Goal: Task Accomplishment & Management: Manage account settings

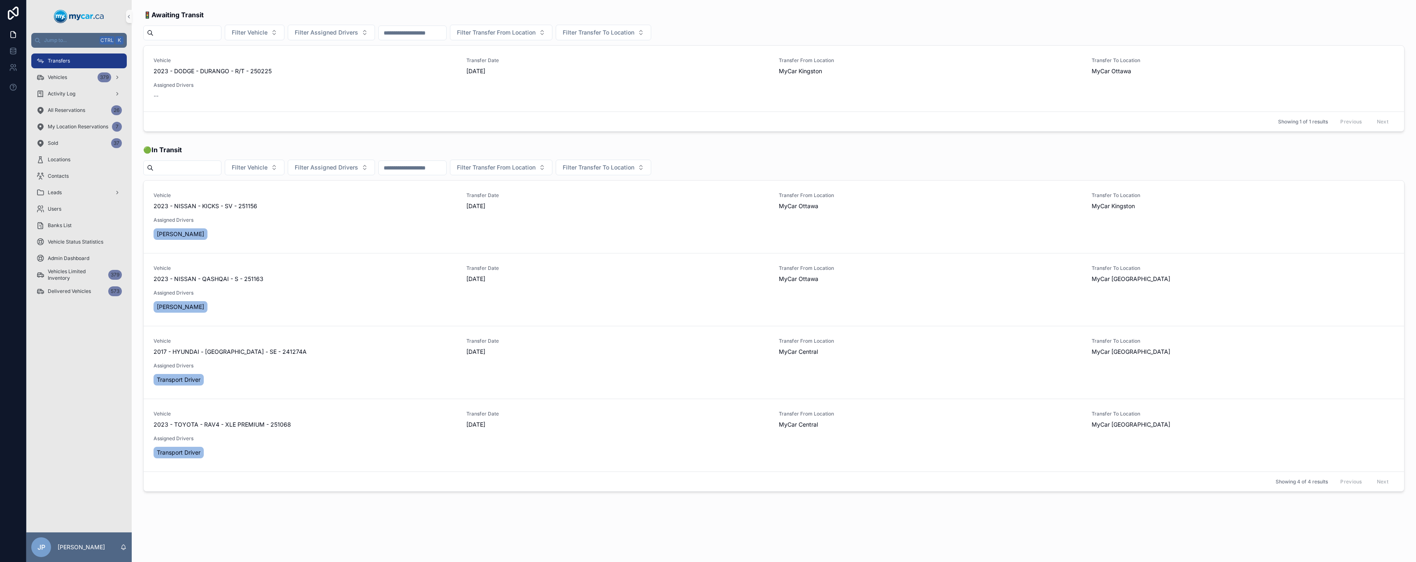
click at [77, 58] on div "Transfers" at bounding box center [79, 60] width 86 height 13
click at [1381, 219] on span "Update Transfer" at bounding box center [1377, 218] width 38 height 7
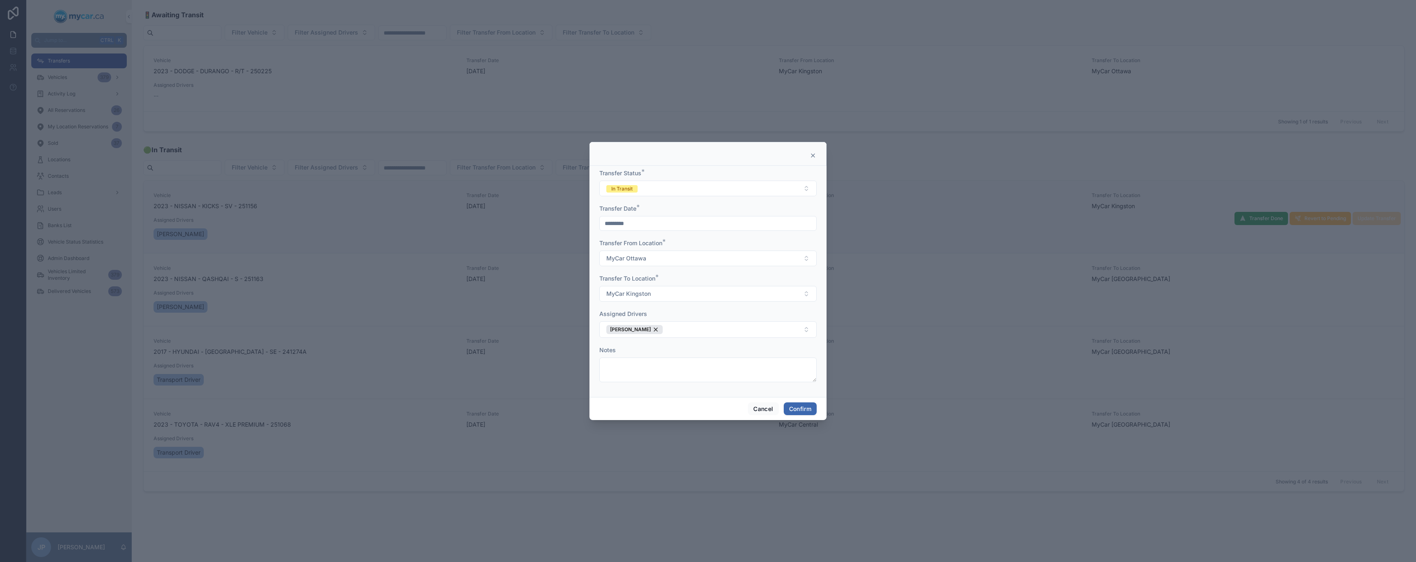
click at [810, 156] on icon at bounding box center [813, 155] width 7 height 7
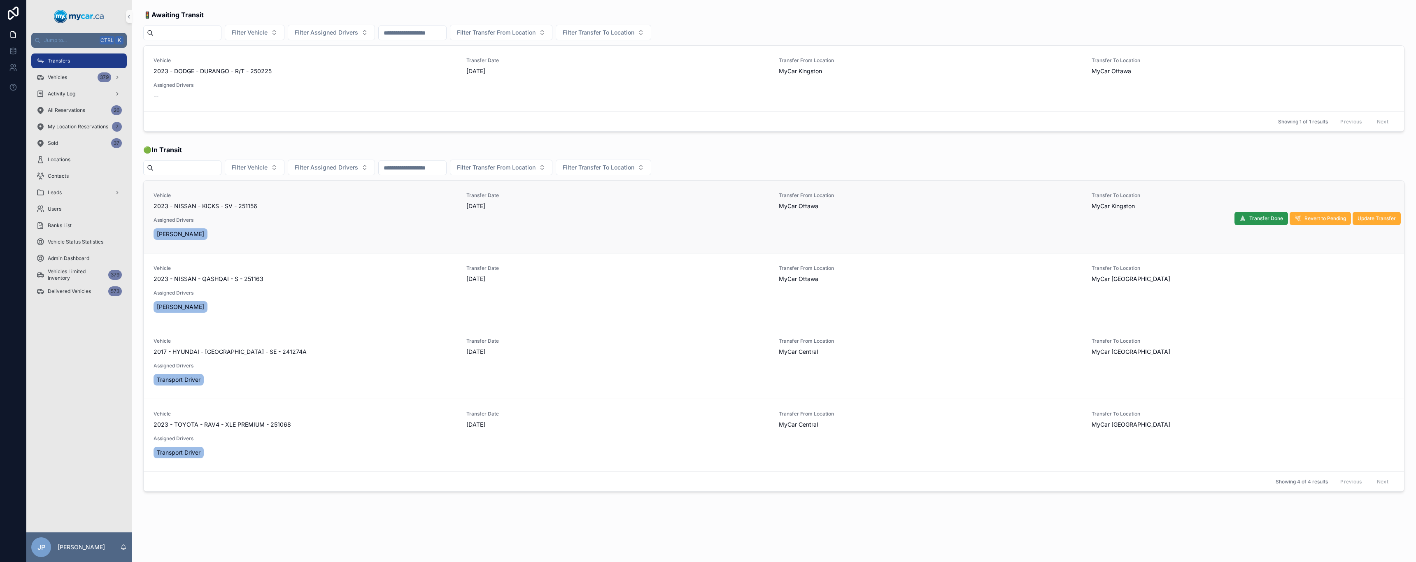
click at [1259, 220] on span "Transfer Done" at bounding box center [1266, 218] width 34 height 7
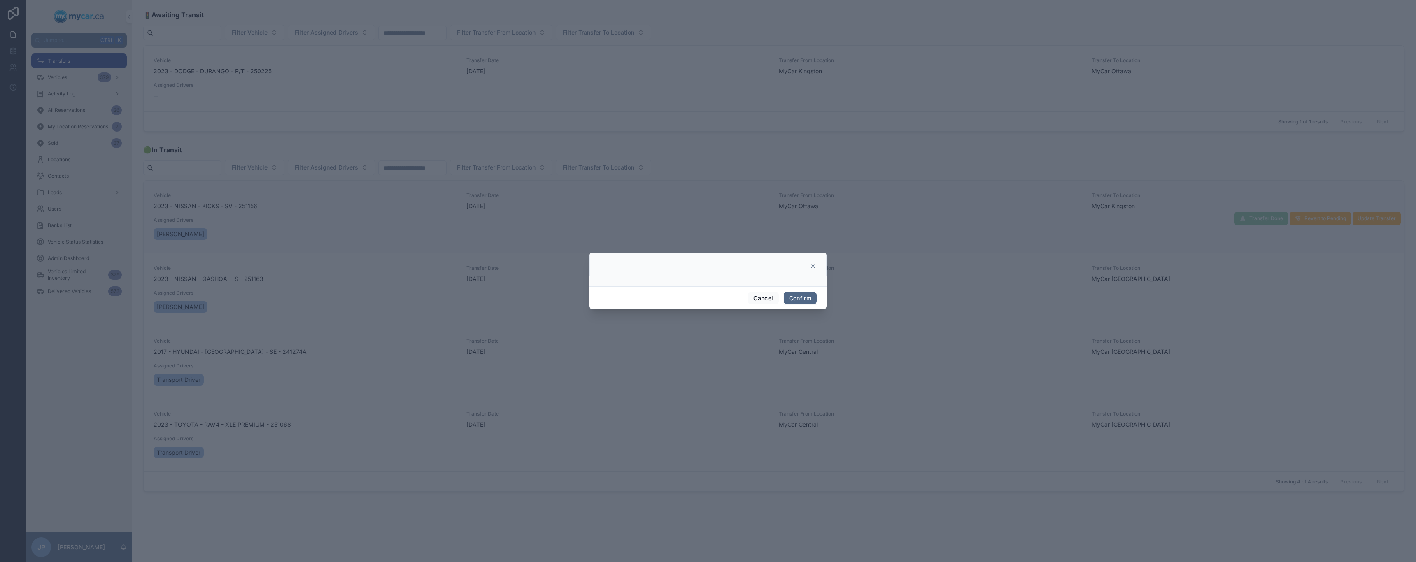
click at [801, 298] on button "Confirm" at bounding box center [800, 298] width 33 height 13
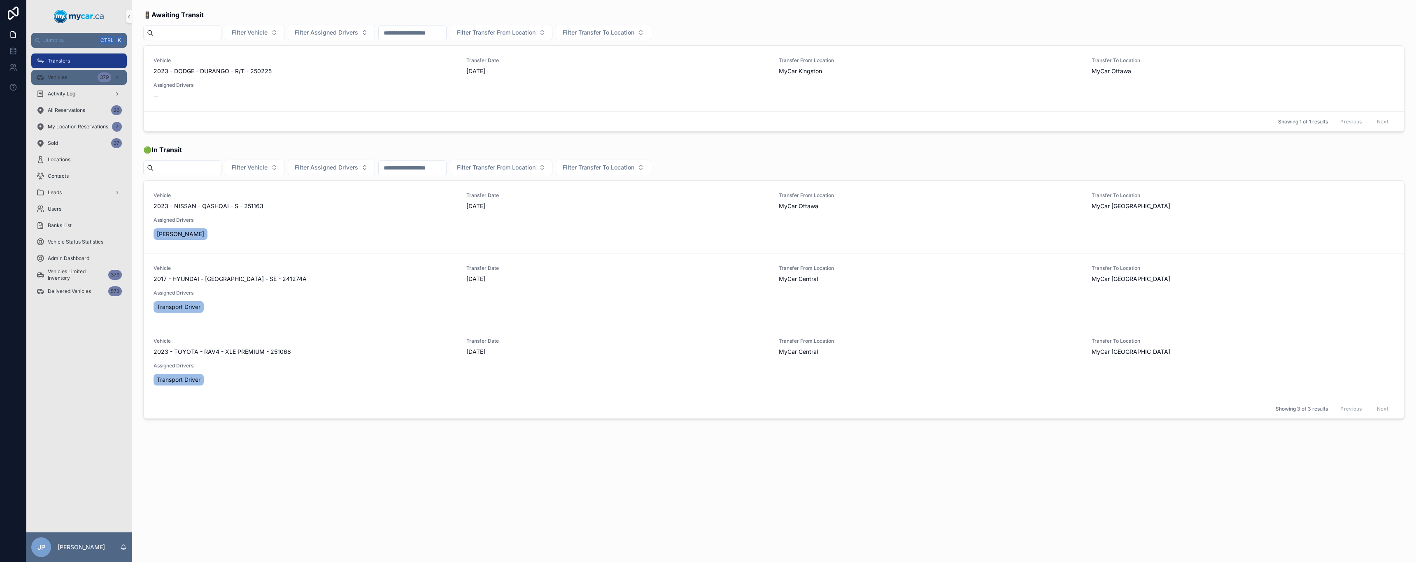
click at [74, 78] on div "Vehicles 379" at bounding box center [79, 77] width 86 height 13
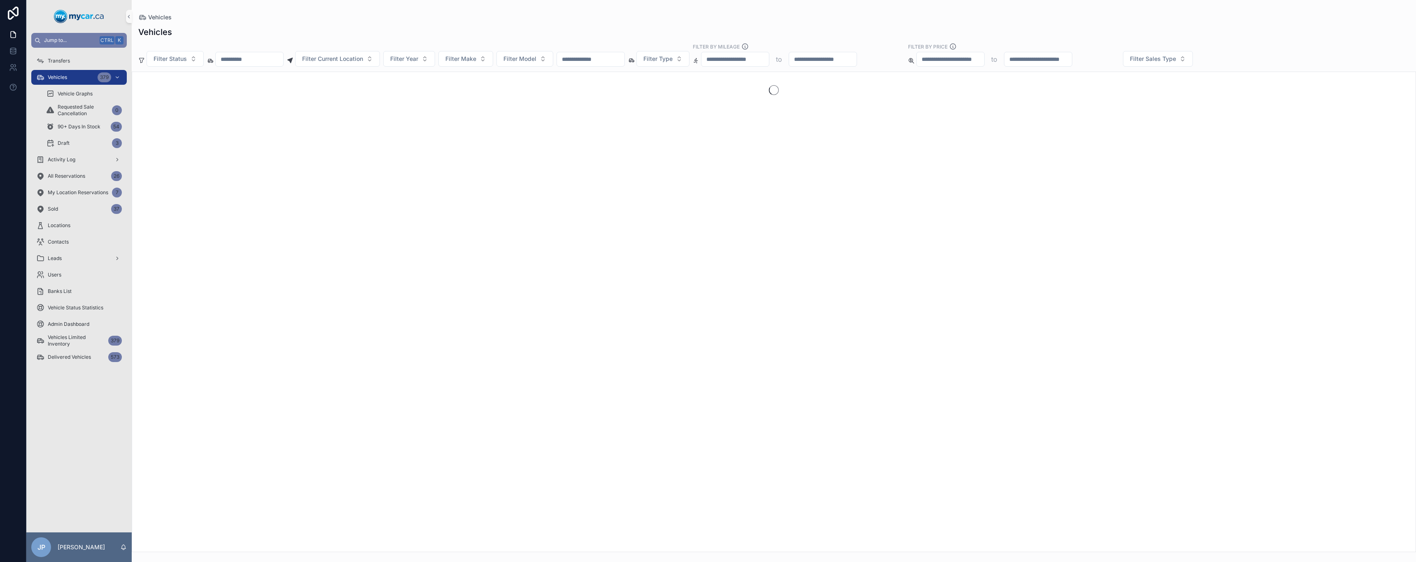
click at [74, 37] on span "Jump to..." at bounding box center [70, 40] width 52 height 7
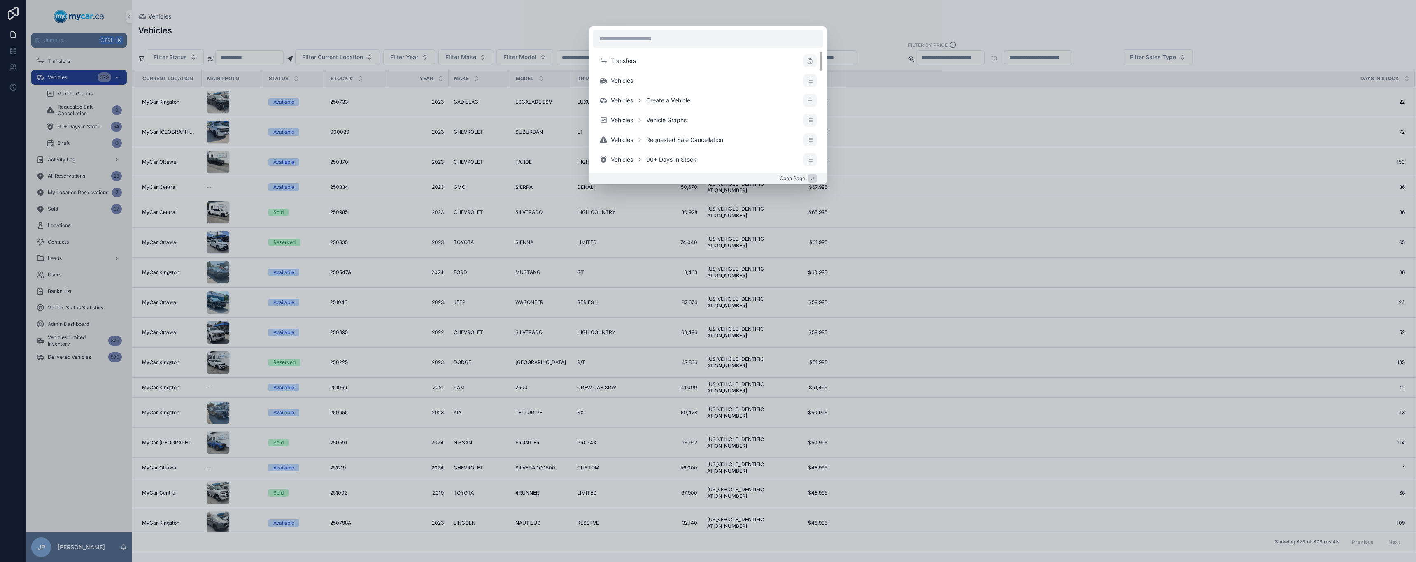
click at [610, 18] on div "Transfers Vehicles Vehicles Create a Vehicle Vehicles Vehicle Graphs Vehicles R…" at bounding box center [708, 281] width 1416 height 562
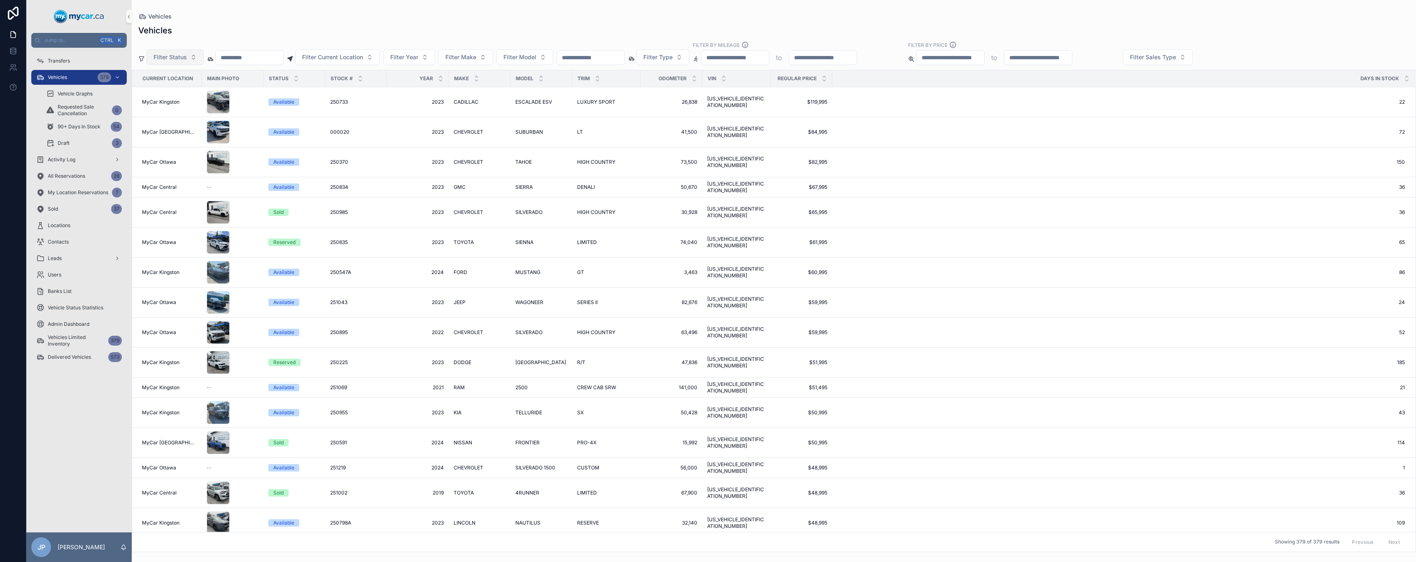
click at [193, 58] on button "Filter Status" at bounding box center [175, 57] width 57 height 16
click at [178, 140] on div "Expired Sale" at bounding box center [175, 144] width 99 height 13
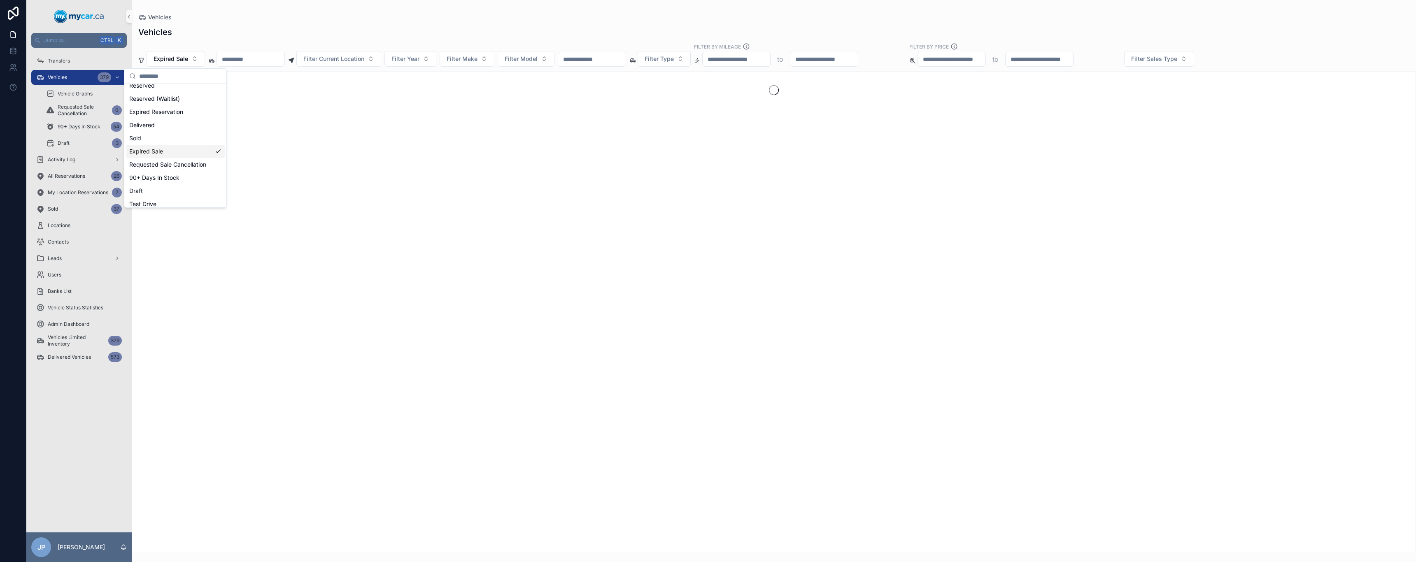
scroll to position [46, 0]
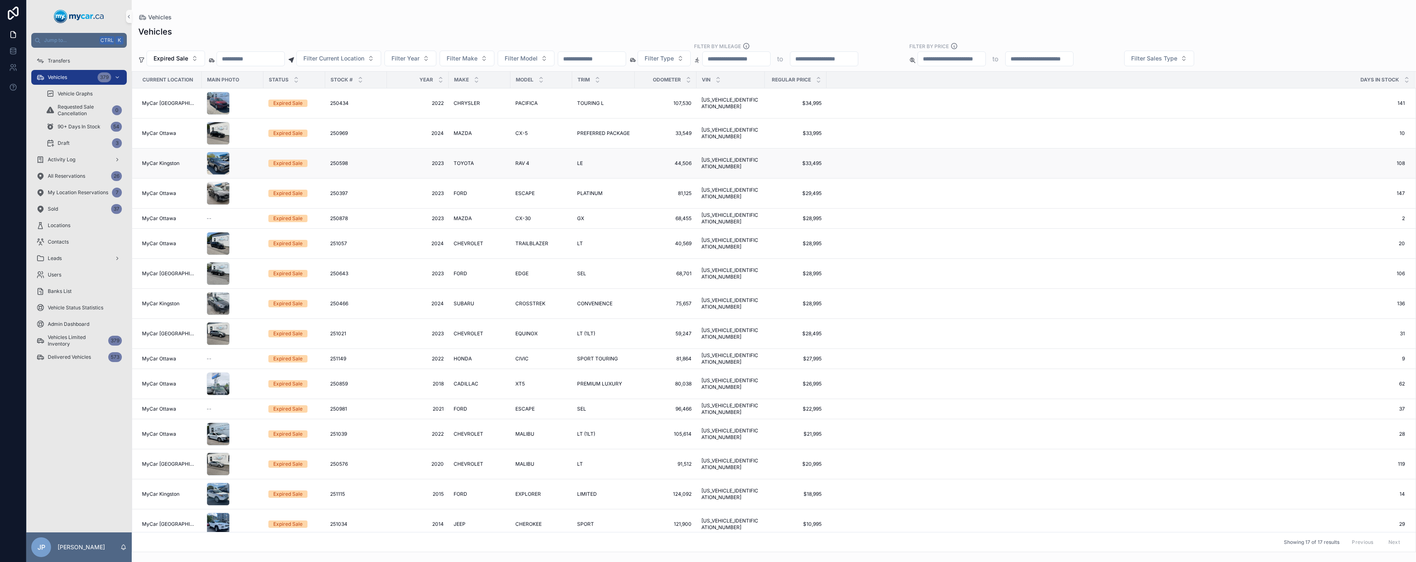
click at [290, 164] on div "Expired Sale" at bounding box center [287, 163] width 29 height 7
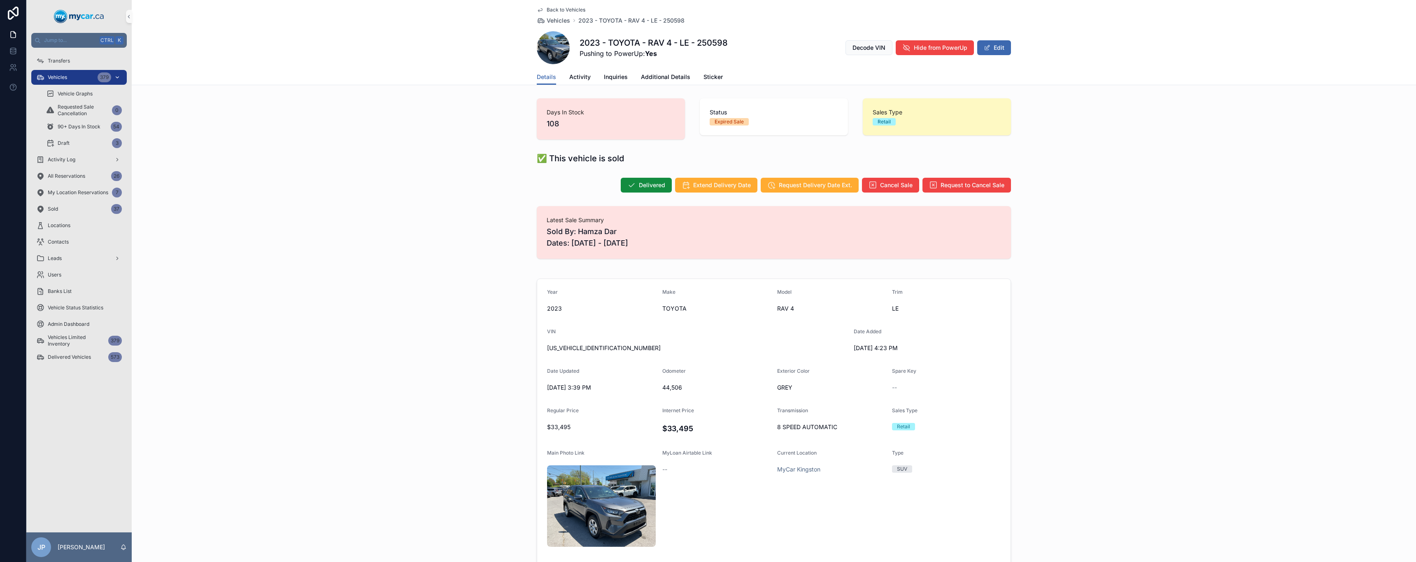
click at [56, 74] on div "Vehicles 379" at bounding box center [79, 77] width 86 height 13
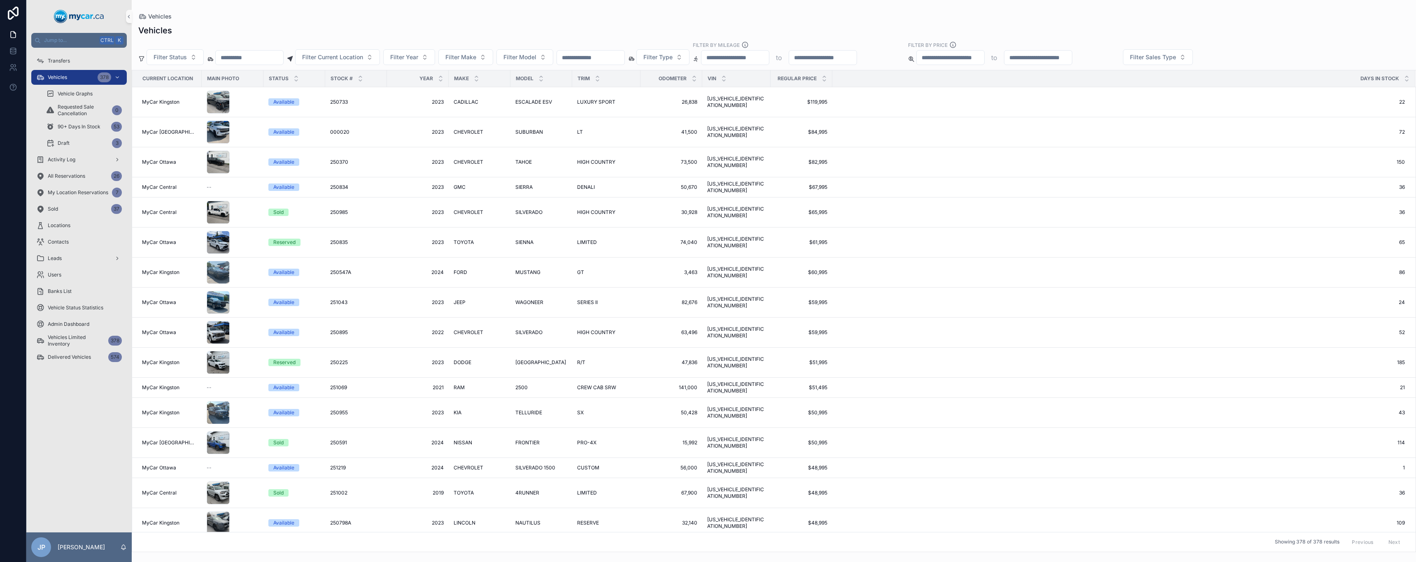
click at [278, 21] on div "Vehicles Filter Status Filter Current Location Filter Year Filter Make Filter M…" at bounding box center [774, 286] width 1284 height 533
click at [193, 61] on button "Filter Status" at bounding box center [175, 57] width 57 height 16
click at [153, 168] on div "Expired Sale" at bounding box center [175, 169] width 99 height 13
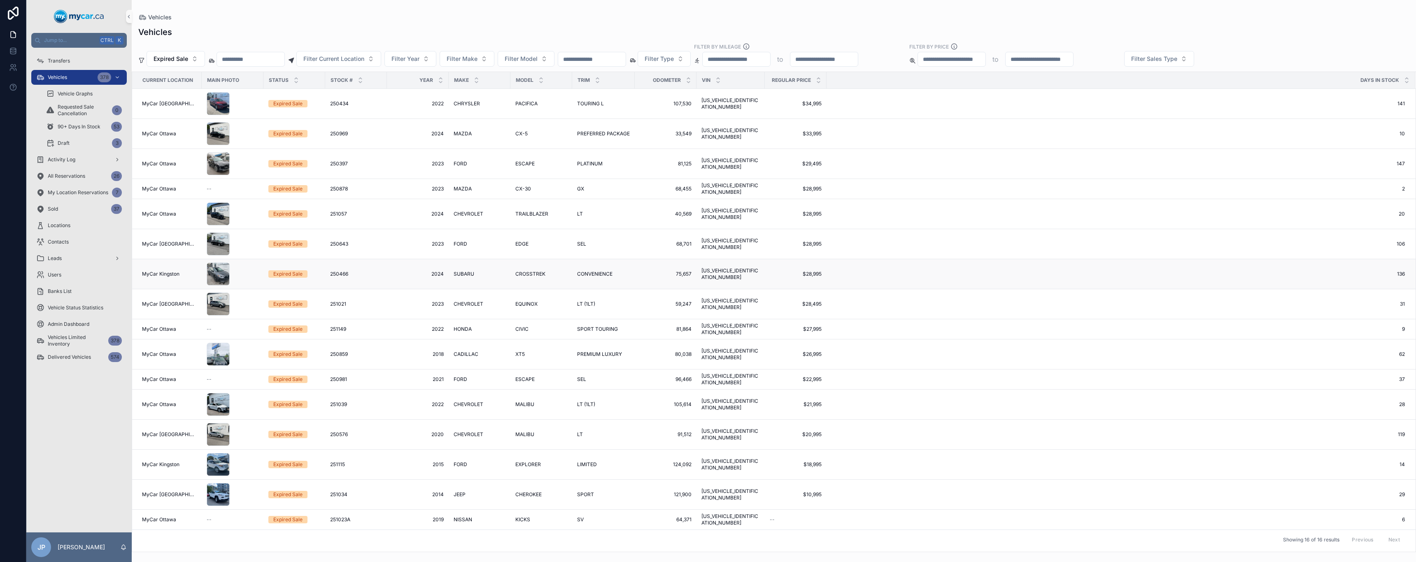
click at [282, 270] on div "Expired Sale" at bounding box center [287, 273] width 29 height 7
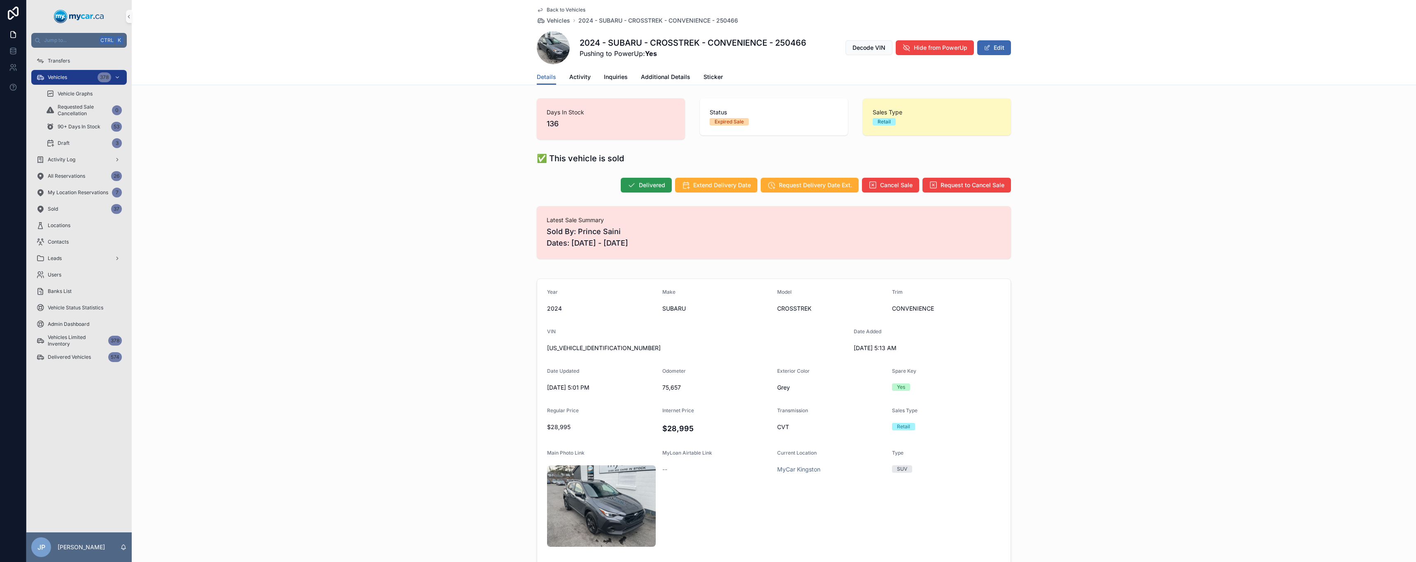
click at [647, 181] on span "Delivered" at bounding box center [652, 185] width 26 height 8
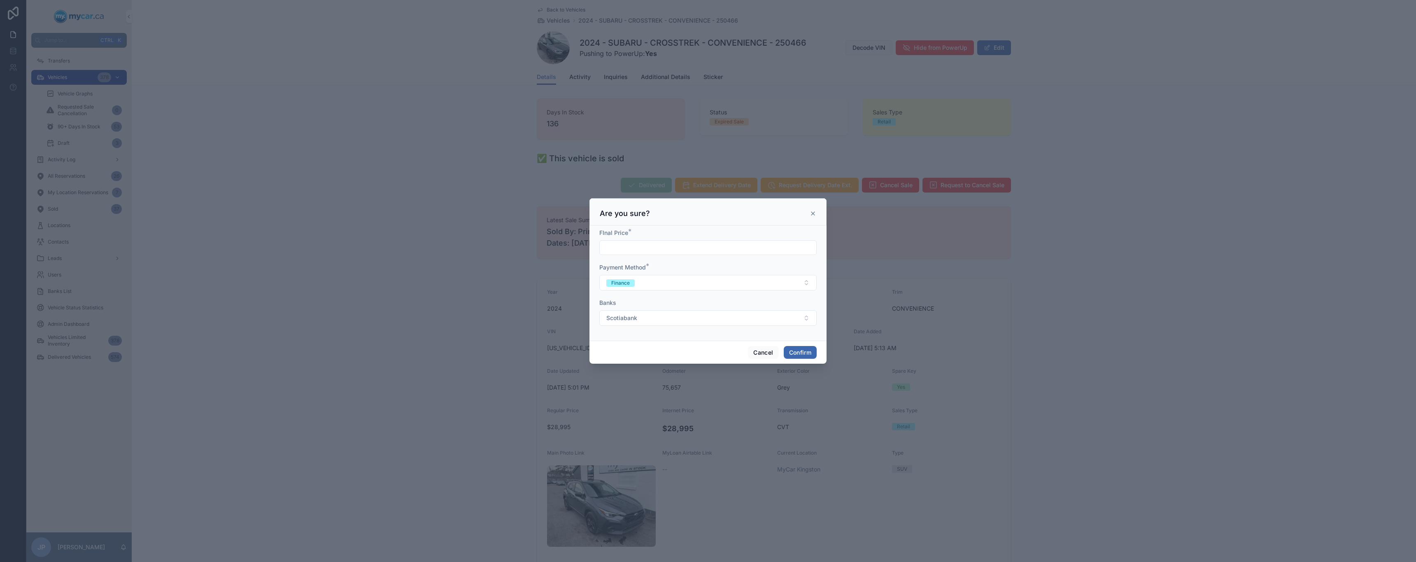
click at [639, 248] on input "text" at bounding box center [708, 248] width 217 height 12
type input "**********"
click at [682, 319] on button "Scotiabank" at bounding box center [707, 318] width 217 height 16
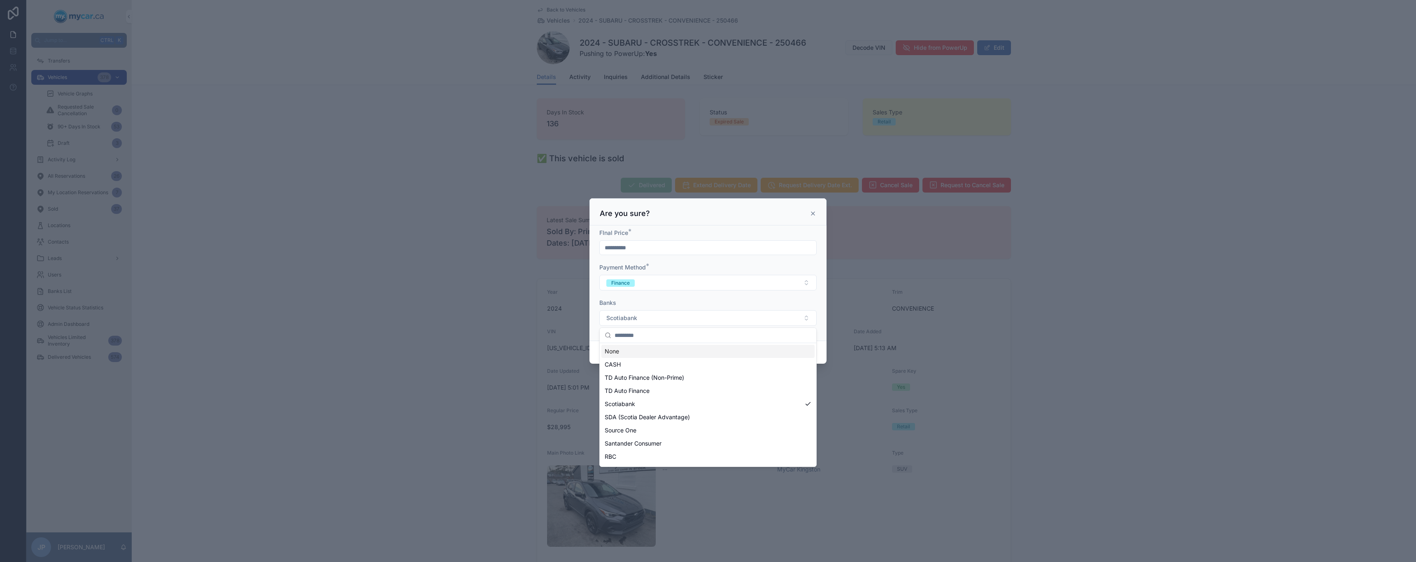
click at [693, 299] on div "Banks" at bounding box center [707, 303] width 217 height 8
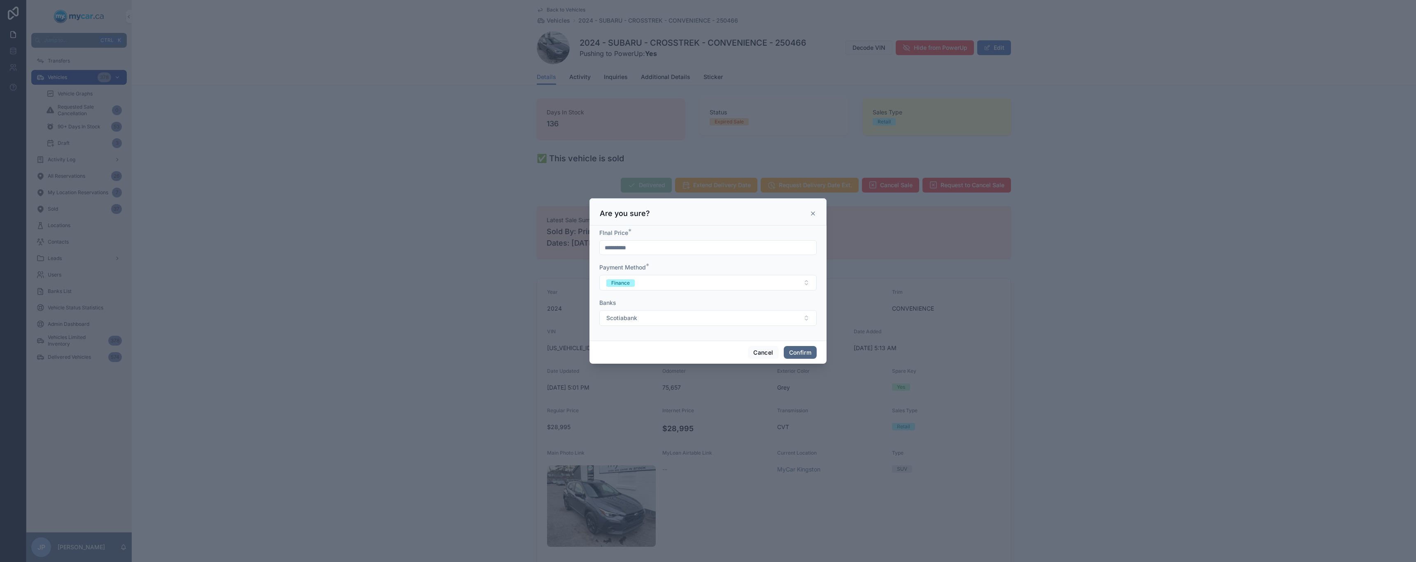
click at [804, 348] on button "Confirm" at bounding box center [800, 352] width 33 height 13
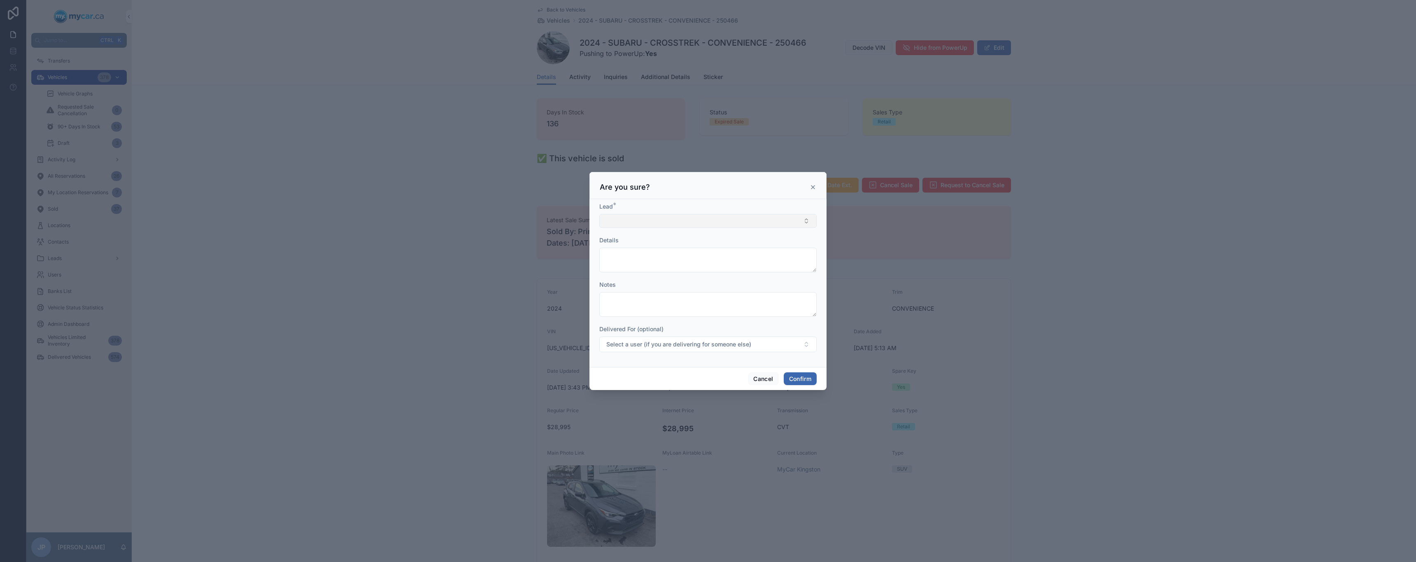
click at [666, 221] on button "Select Button" at bounding box center [707, 221] width 217 height 14
type input "****"
click at [666, 265] on span "[PERSON_NAME] [[EMAIL_ADDRESS][DOMAIN_NAME]]" at bounding box center [681, 267] width 152 height 8
click at [666, 256] on textarea at bounding box center [707, 261] width 217 height 25
click at [814, 373] on div "Cancel Confirm" at bounding box center [707, 379] width 237 height 23
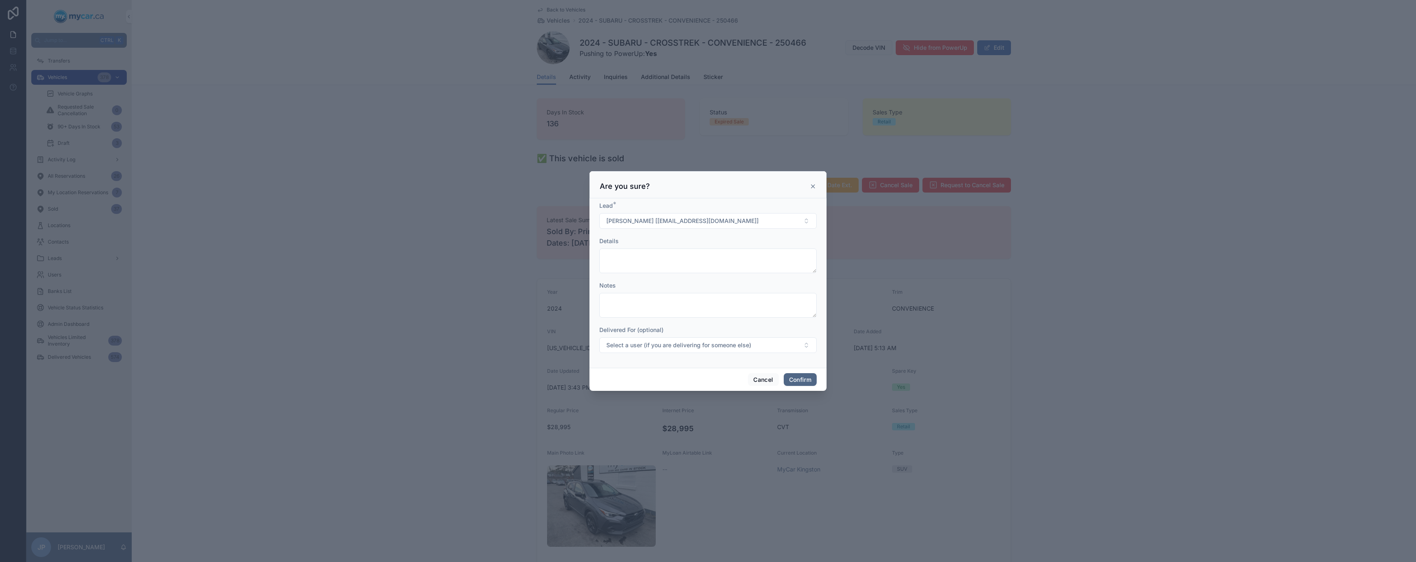
click at [810, 382] on button "Confirm" at bounding box center [800, 379] width 33 height 13
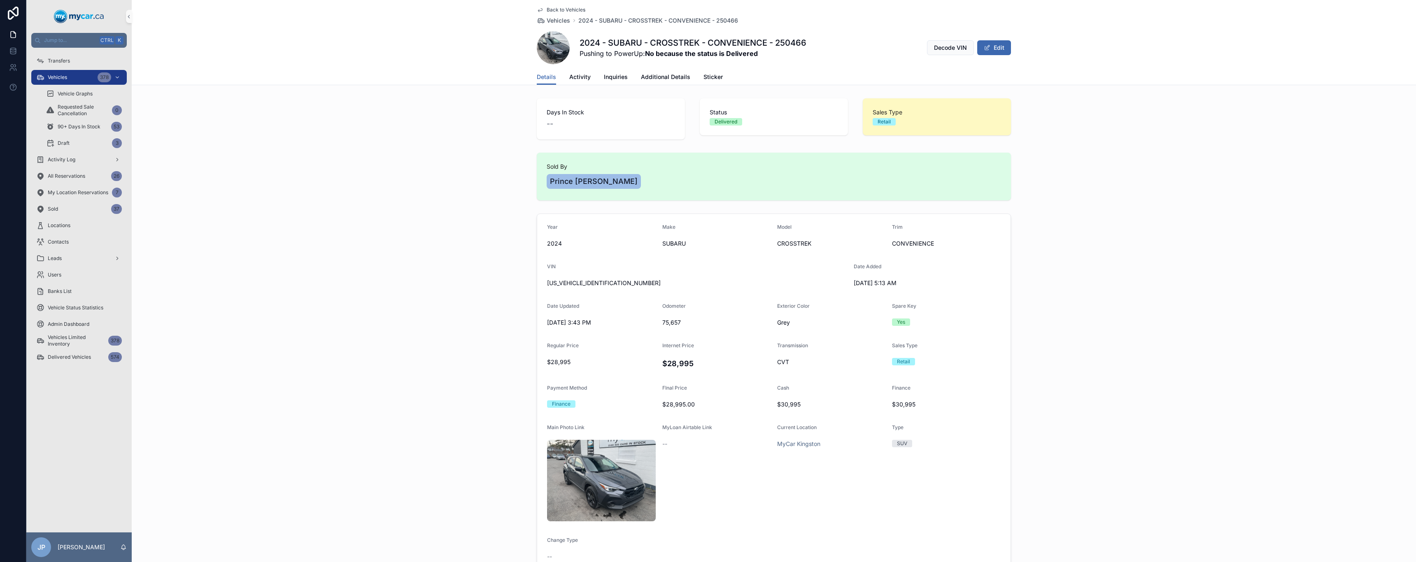
click at [561, 9] on span "Back to Vehicles" at bounding box center [566, 10] width 39 height 7
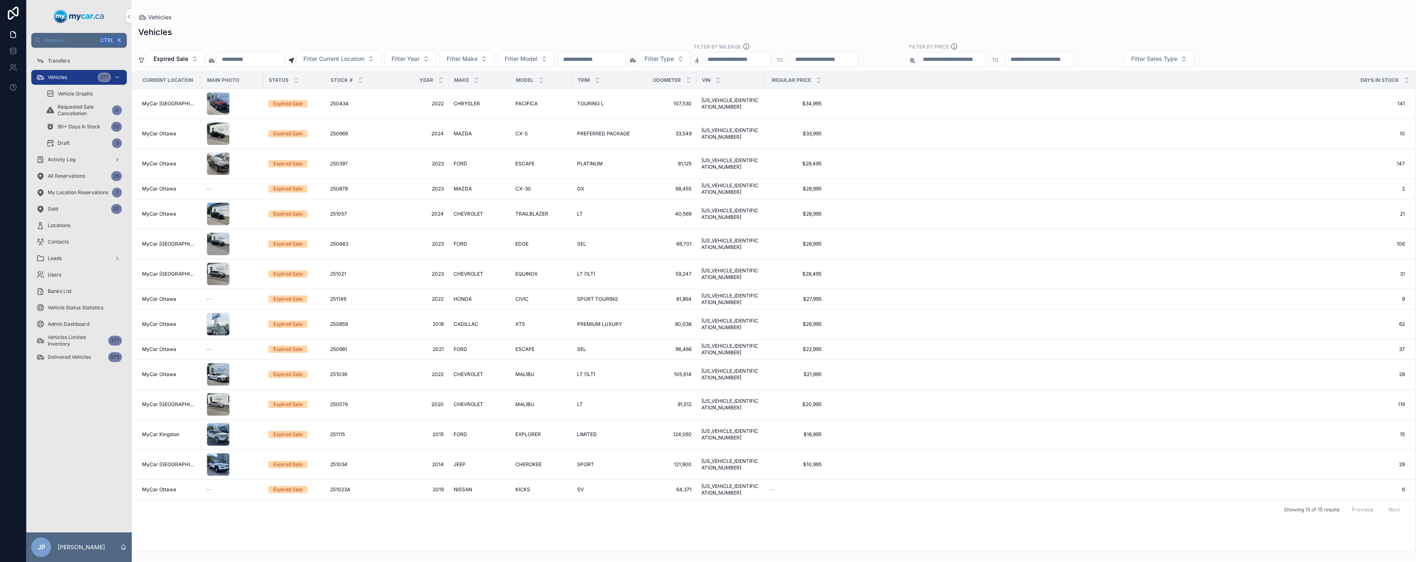
click at [284, 431] on div "Expired Sale" at bounding box center [287, 434] width 29 height 7
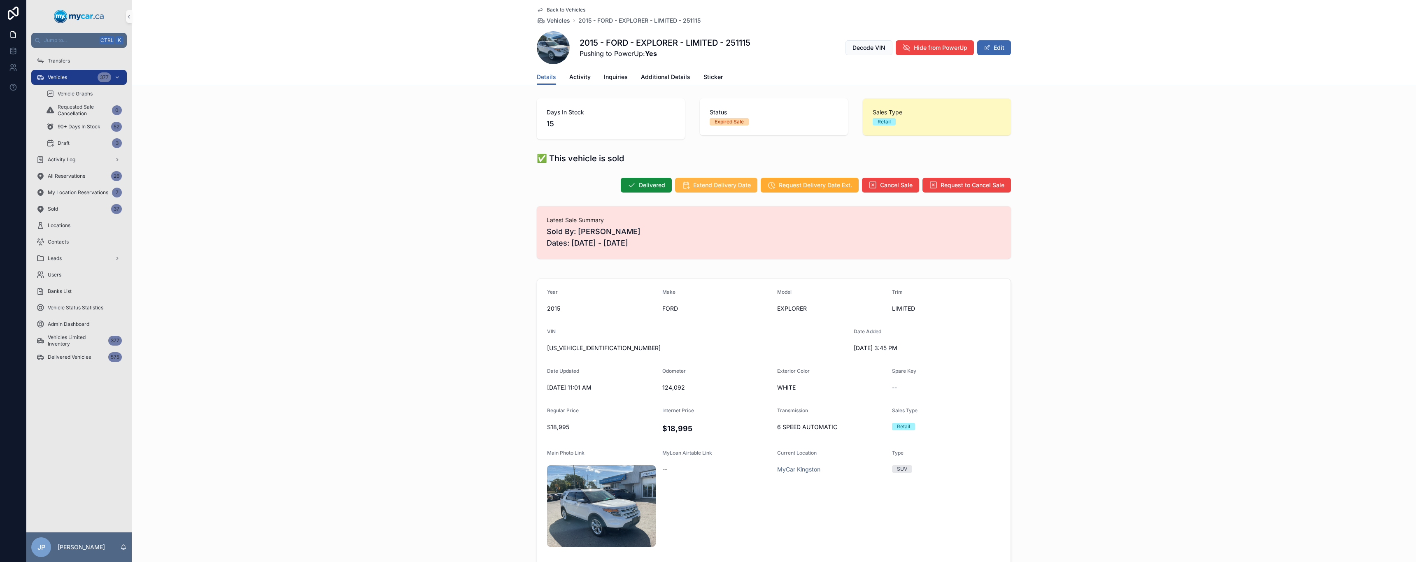
click at [716, 187] on span "Extend Delivery Date" at bounding box center [722, 185] width 58 height 8
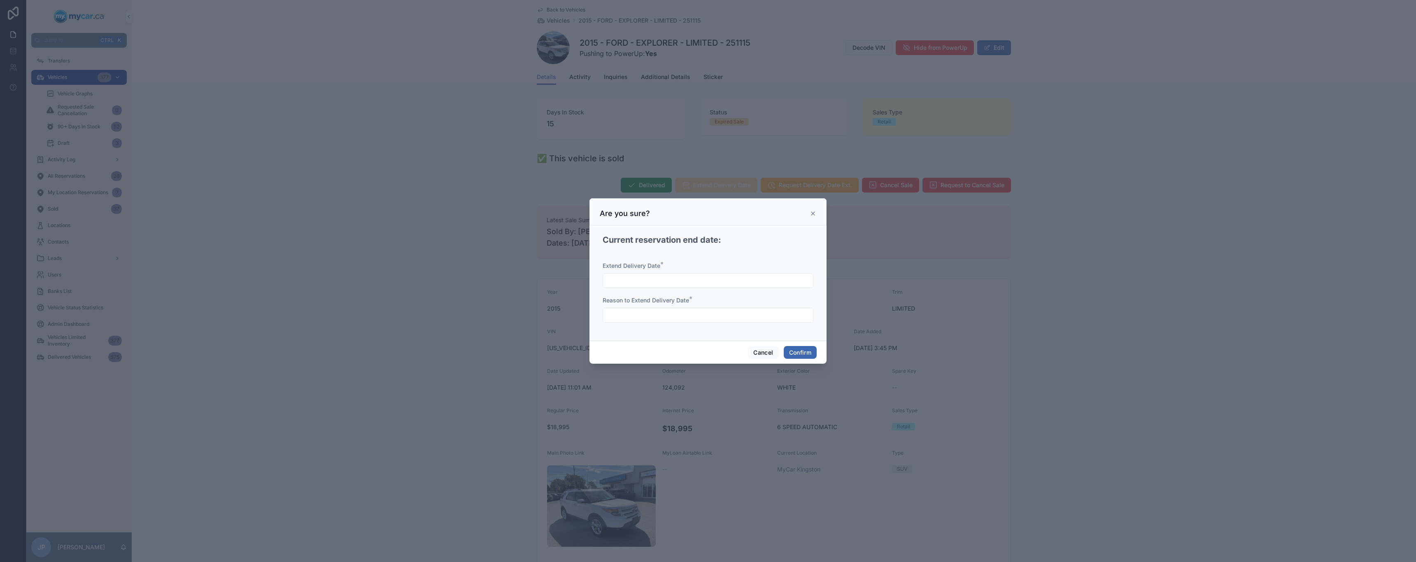
click at [677, 282] on input "text" at bounding box center [708, 281] width 210 height 12
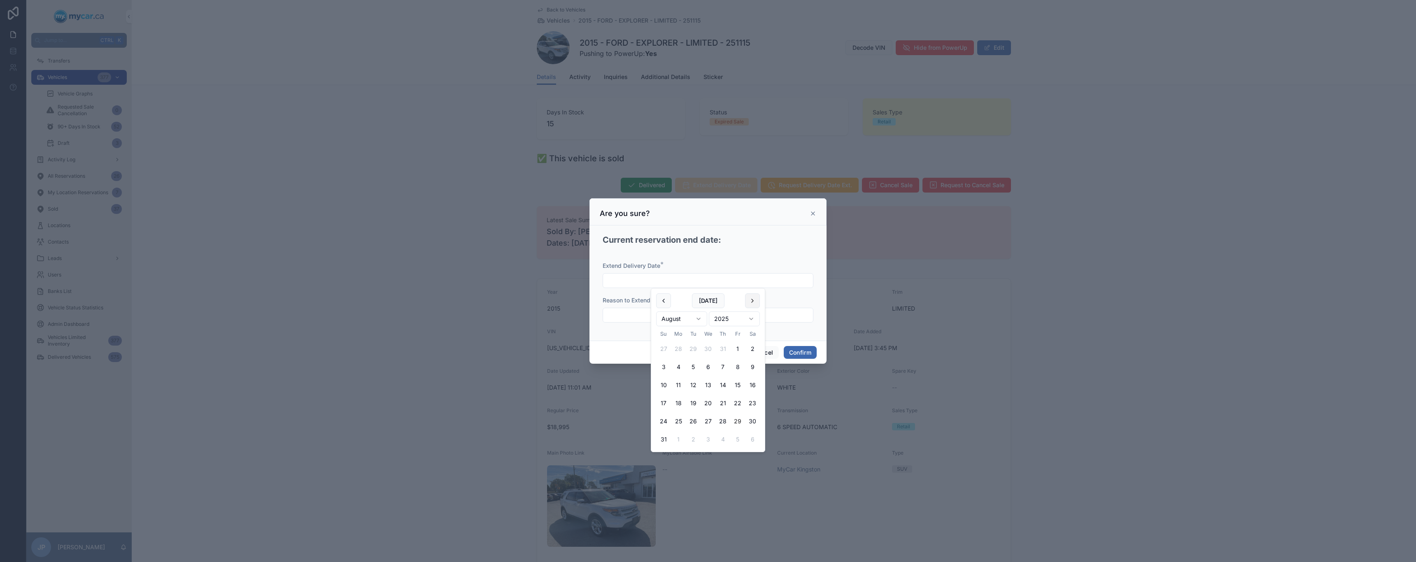
click at [754, 298] on button at bounding box center [752, 301] width 15 height 15
click at [692, 350] on button "2" at bounding box center [693, 349] width 15 height 15
type input "********"
click at [785, 315] on input "text" at bounding box center [708, 316] width 210 height 12
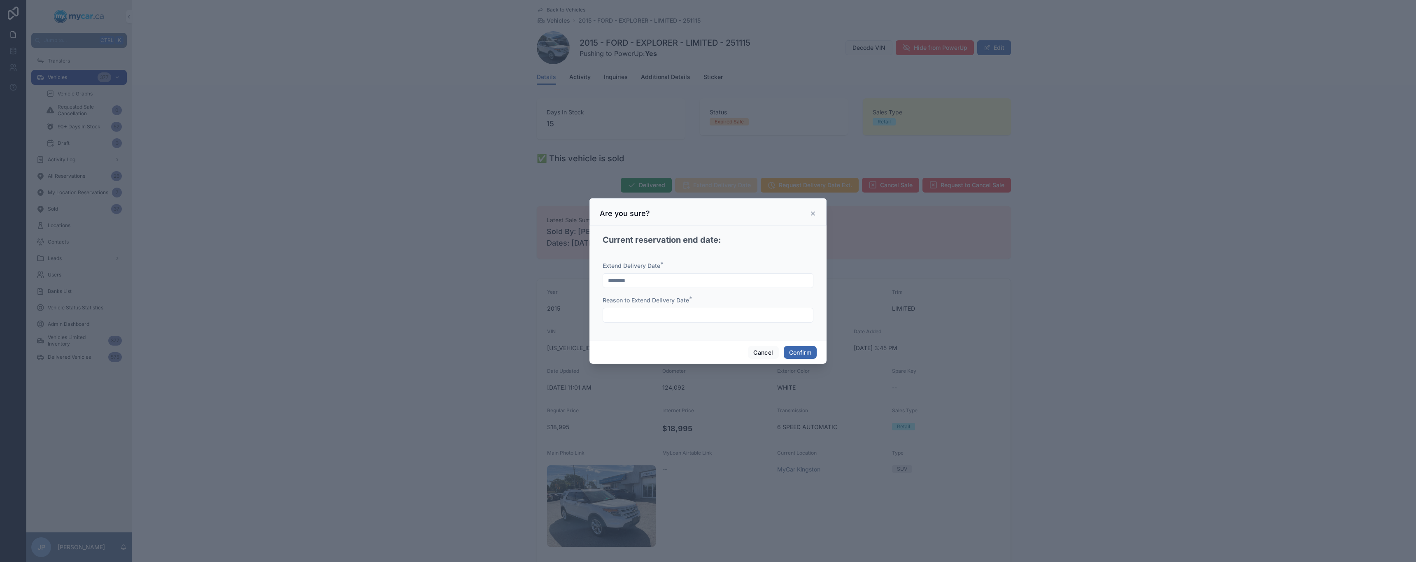
type input "**********"
click at [799, 354] on button "Confirm" at bounding box center [800, 352] width 33 height 13
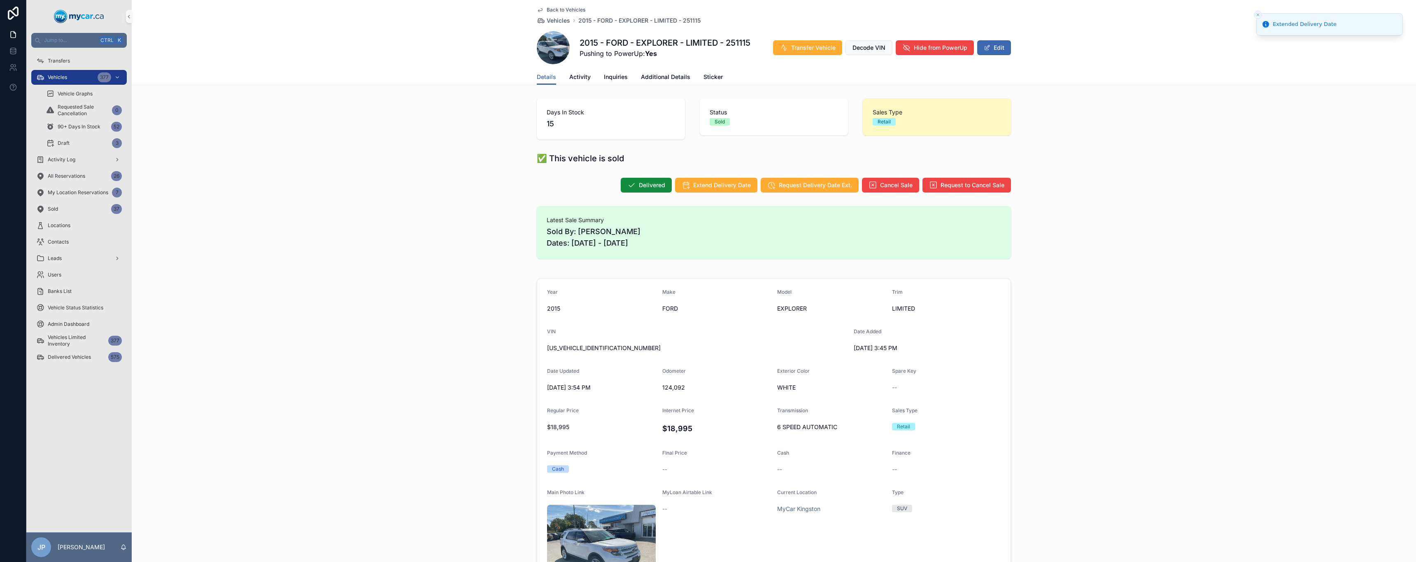
click at [551, 10] on span "Back to Vehicles" at bounding box center [566, 10] width 39 height 7
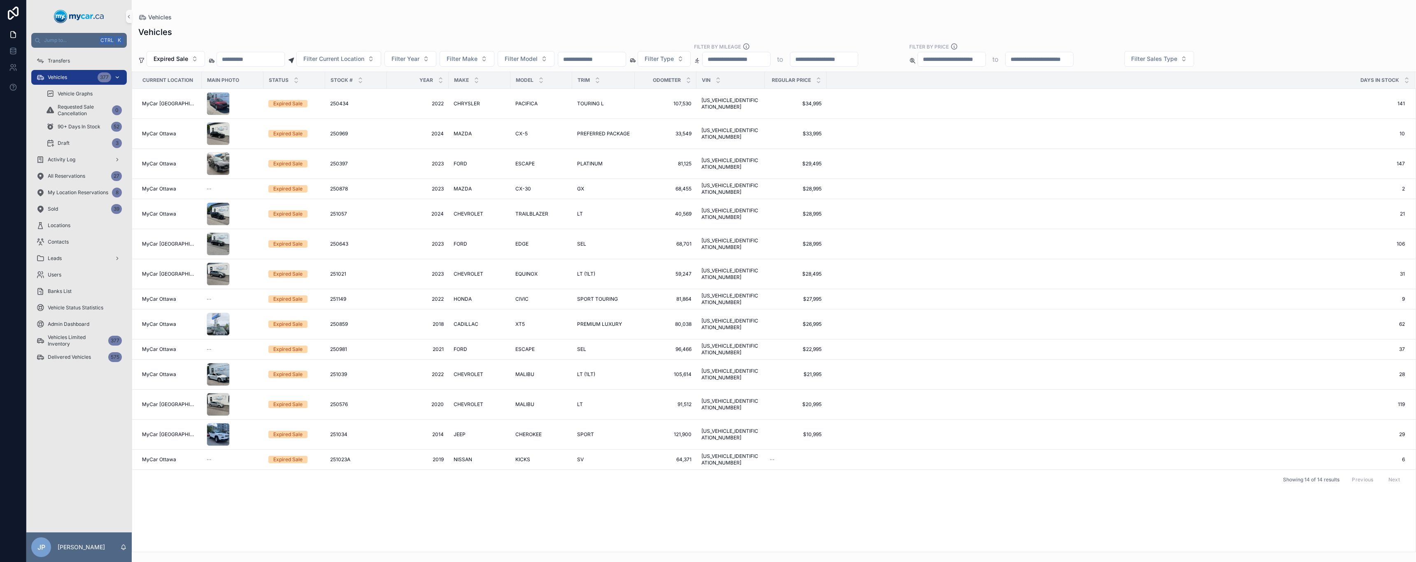
click at [70, 82] on div "Vehicles 377" at bounding box center [79, 77] width 86 height 13
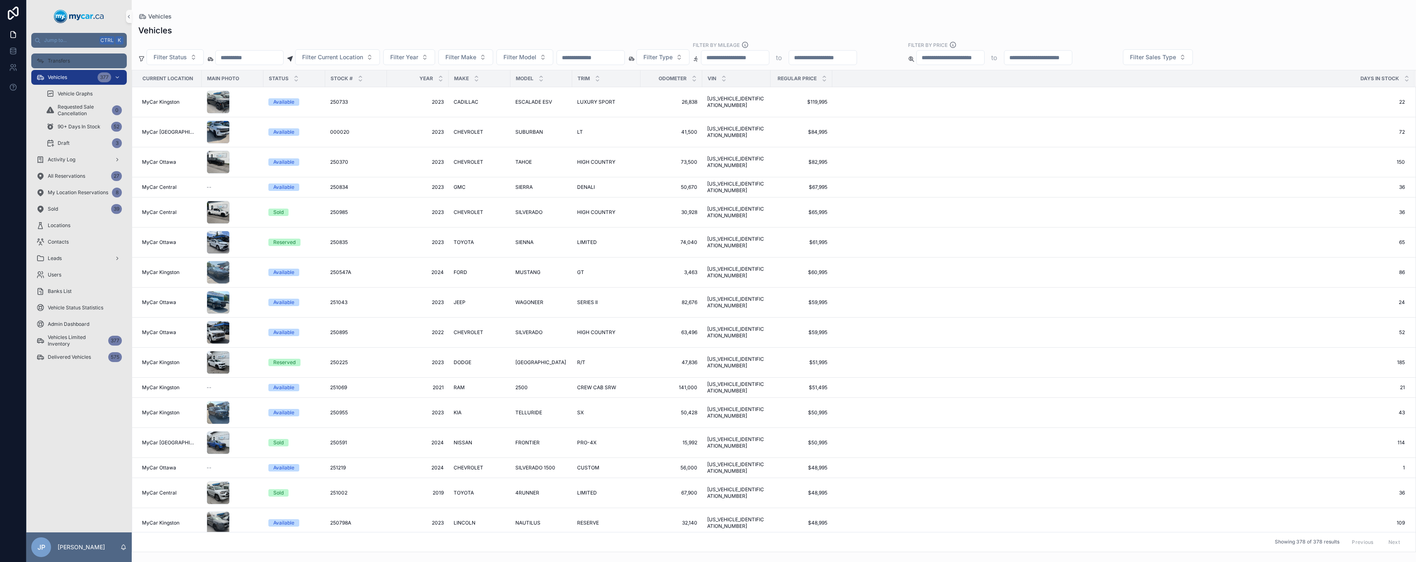
click at [61, 63] on span "Transfers" at bounding box center [59, 61] width 22 height 7
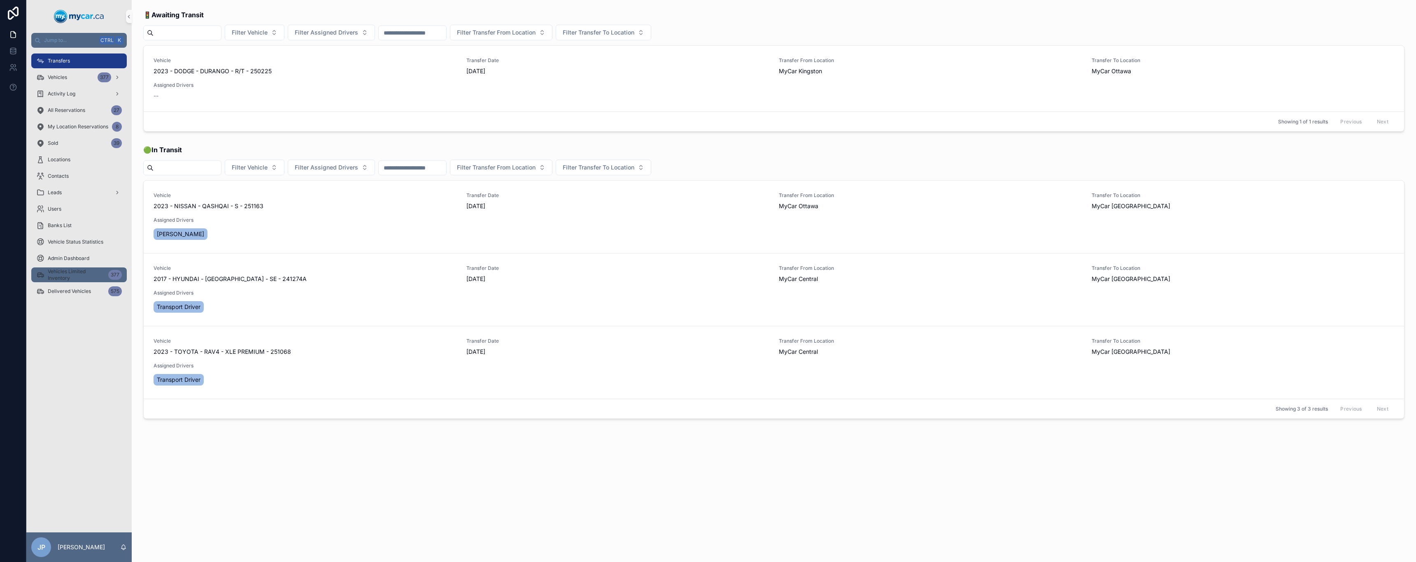
click at [78, 280] on span "Vehicles Limited Inventory" at bounding box center [76, 274] width 57 height 13
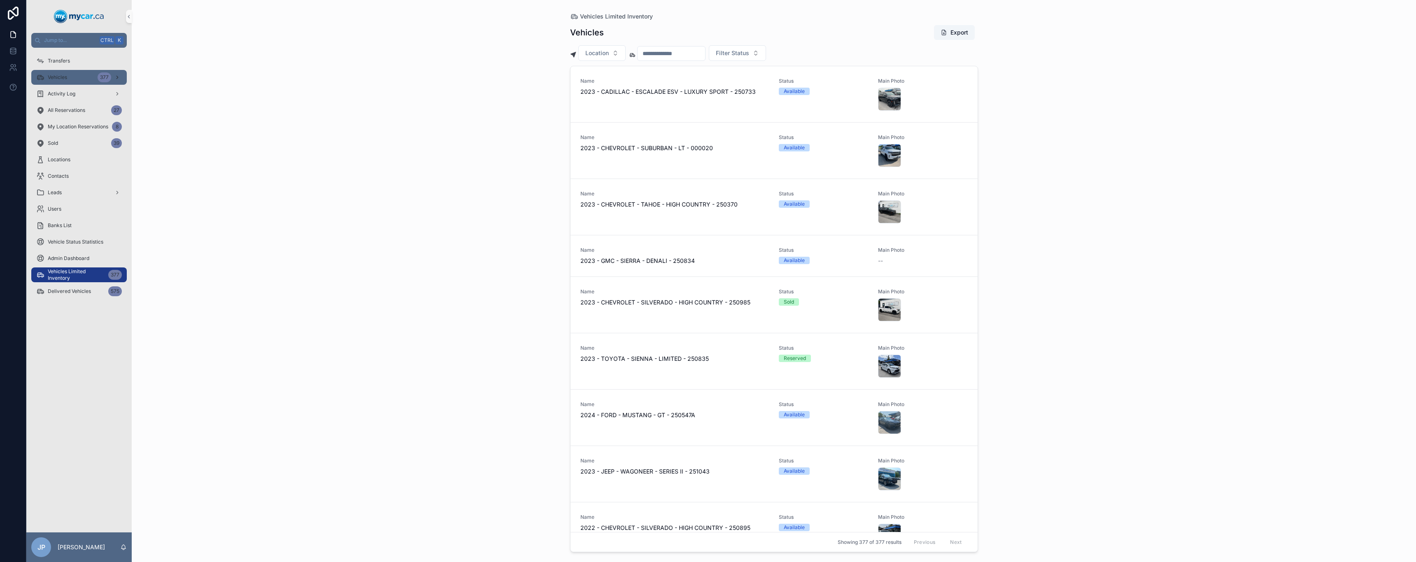
click at [54, 76] on span "Vehicles" at bounding box center [57, 77] width 19 height 7
